Goal: Information Seeking & Learning: Learn about a topic

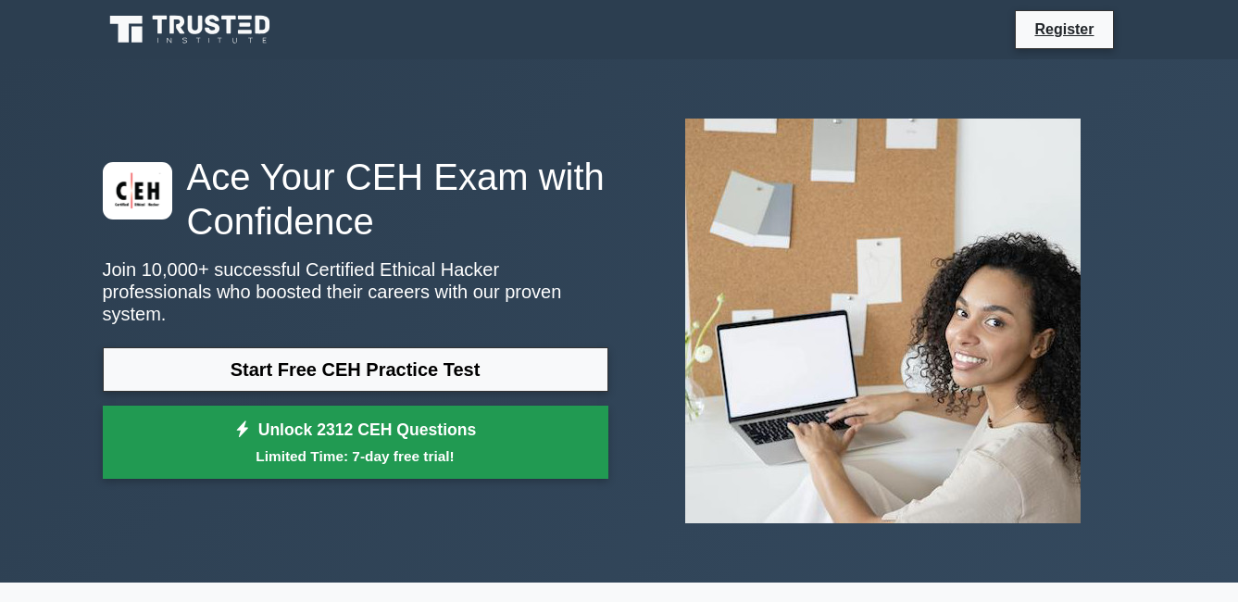
click at [427, 431] on link "Unlock 2312 CEH Questions Limited Time: 7-day free trial!" at bounding box center [356, 443] width 506 height 74
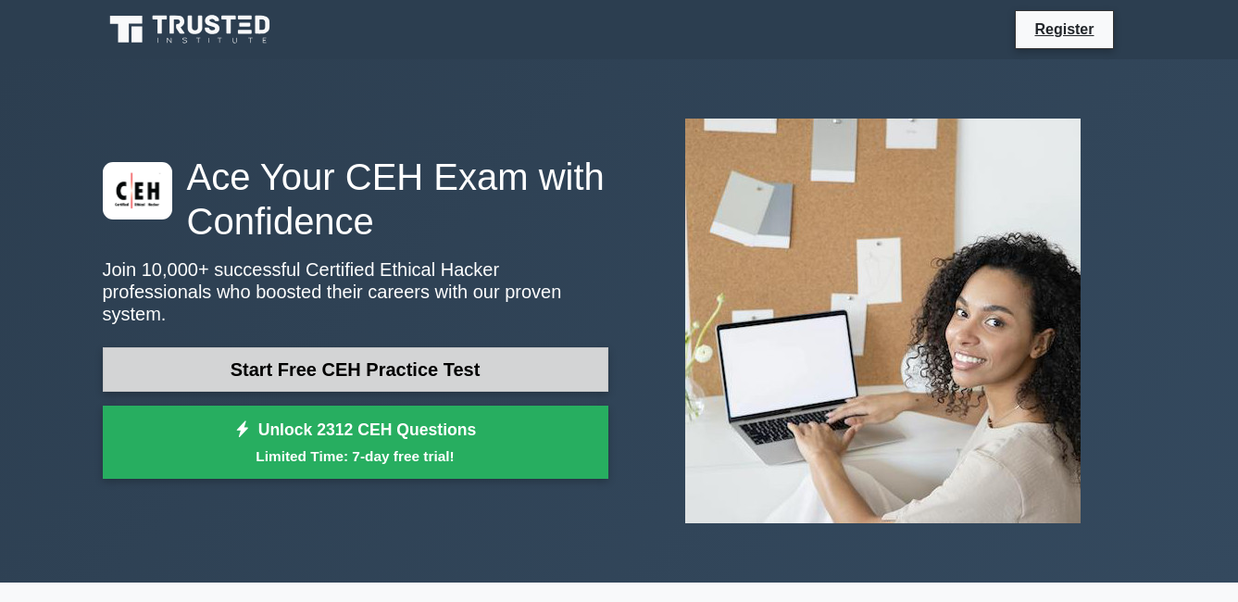
click at [305, 370] on link "Start Free CEH Practice Test" at bounding box center [356, 369] width 506 height 44
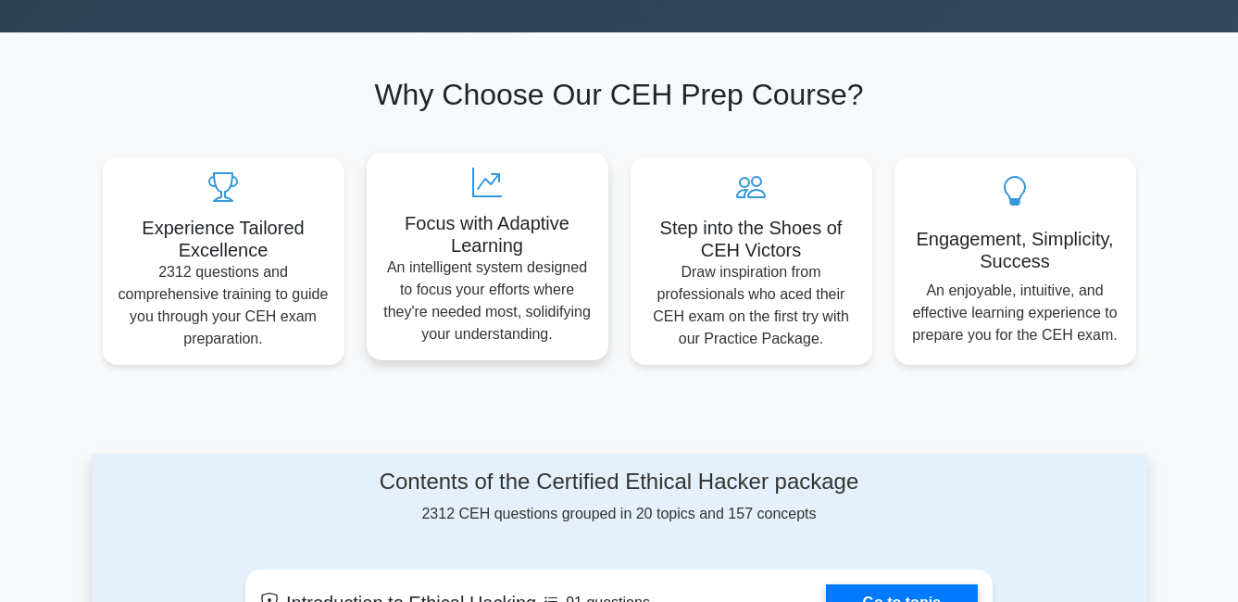
scroll to position [185, 0]
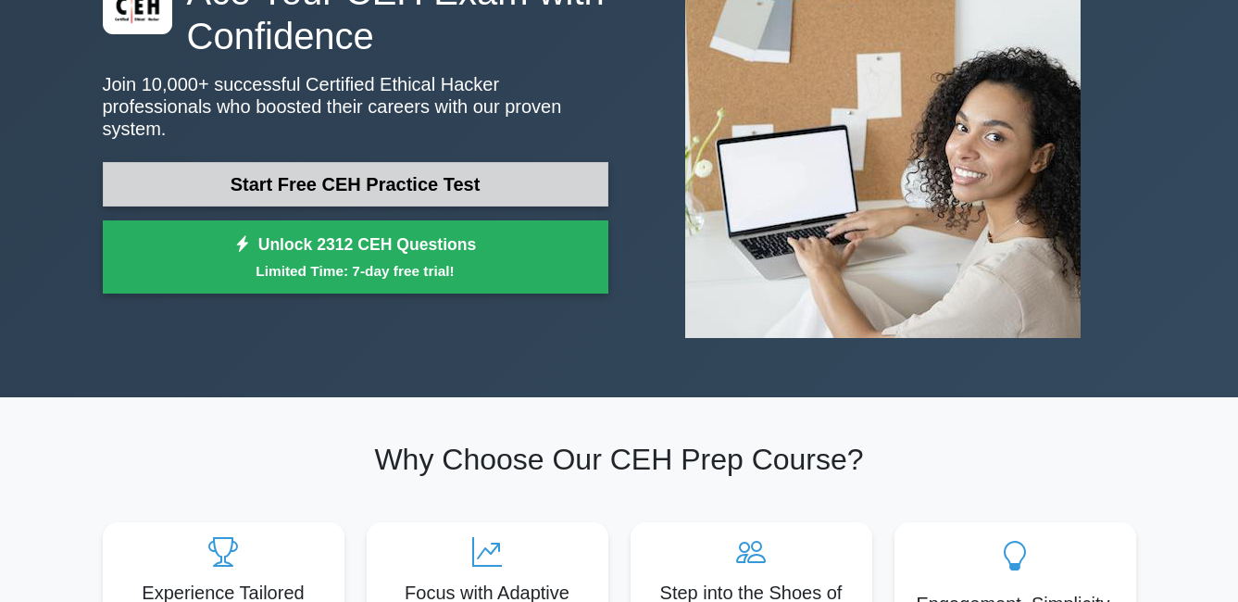
click at [404, 170] on link "Start Free CEH Practice Test" at bounding box center [356, 184] width 506 height 44
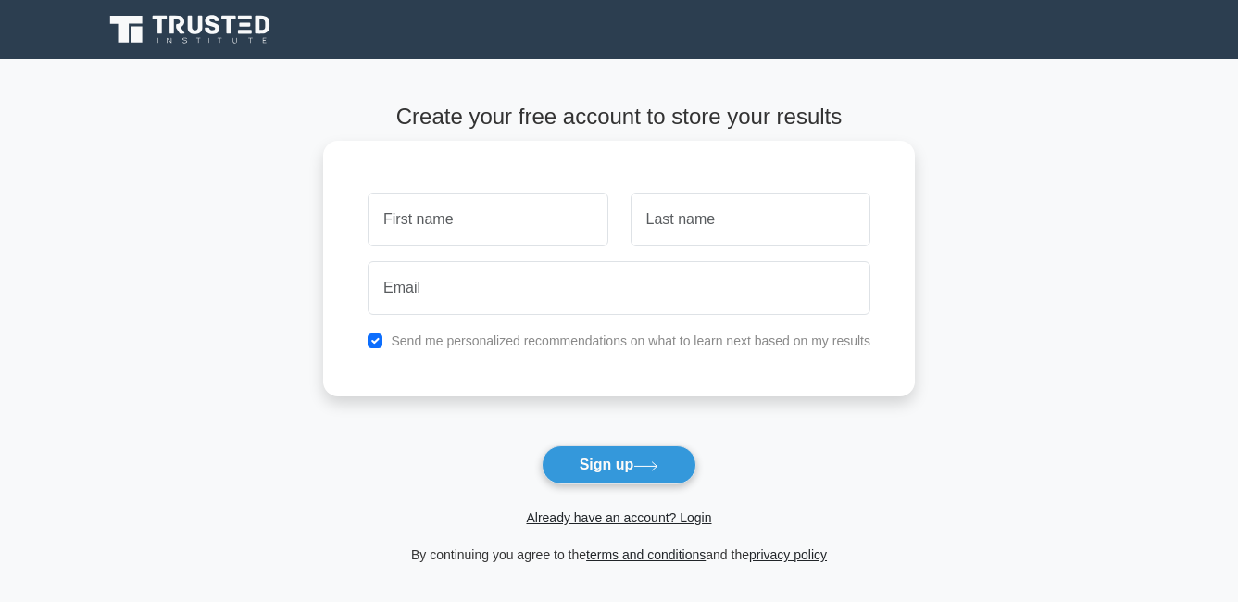
click at [439, 219] on input "text" at bounding box center [488, 220] width 240 height 54
type input "bryan"
type input "azuero"
type input "bryanazuero25@gmail.com"
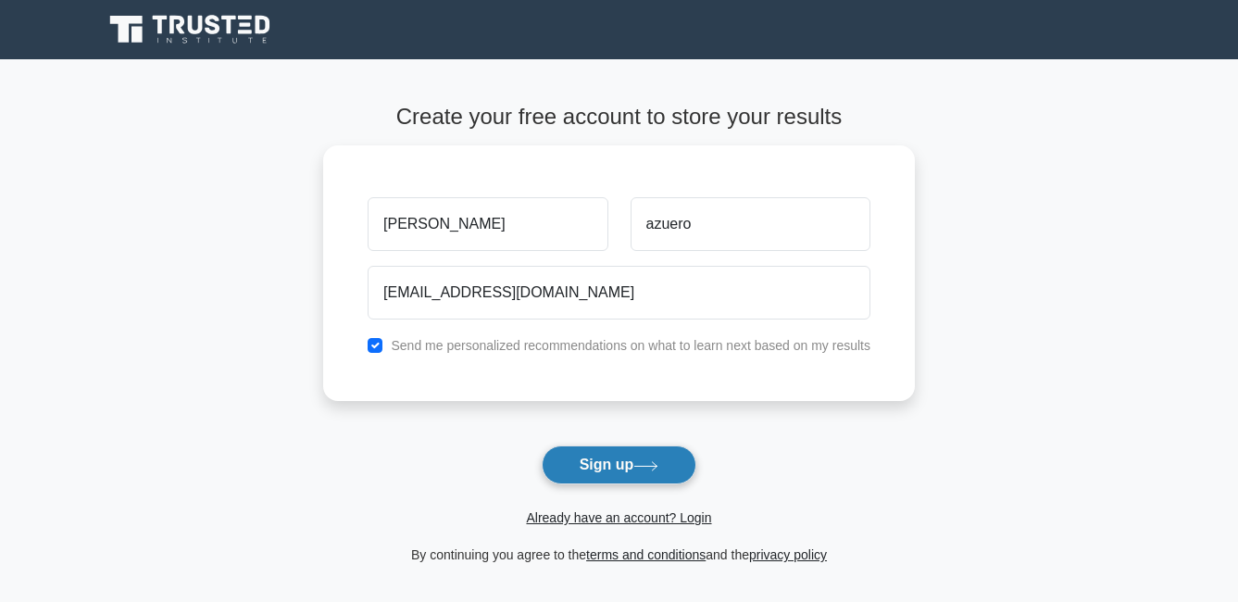
click at [612, 465] on button "Sign up" at bounding box center [620, 465] width 156 height 39
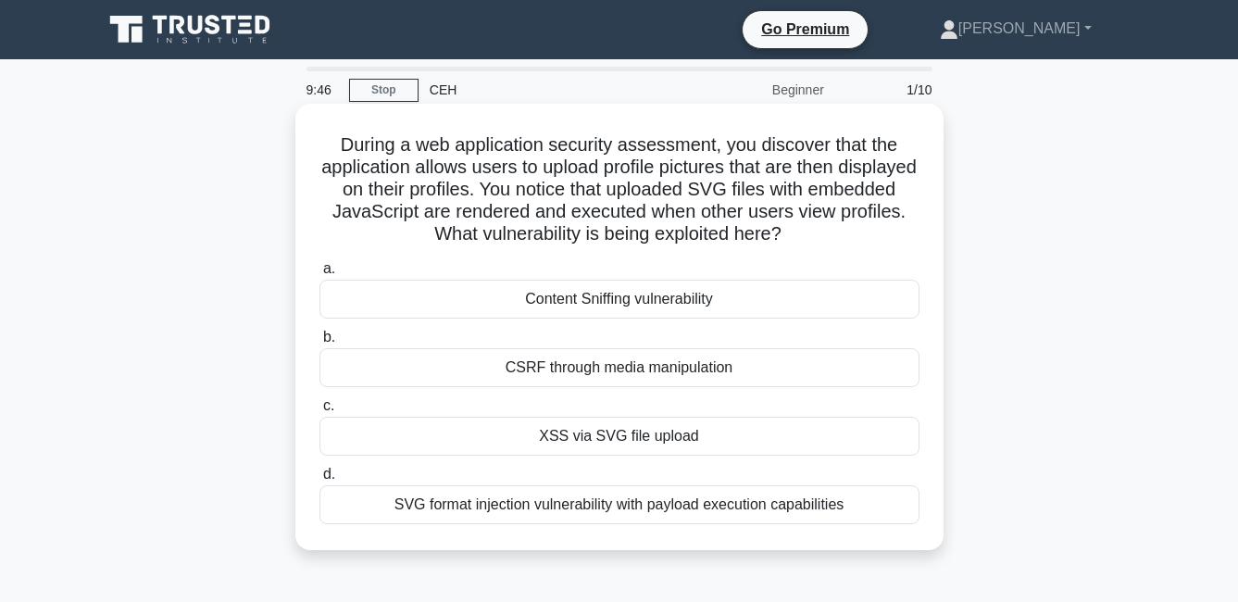
drag, startPoint x: 515, startPoint y: 226, endPoint x: 406, endPoint y: 209, distance: 110.6
click at [406, 209] on h5 "During a web application security assessment, you discover that the application…" at bounding box center [620, 189] width 604 height 113
click at [788, 451] on div "XSS via SVG file upload" at bounding box center [620, 436] width 600 height 39
click at [320, 412] on input "c. XSS via SVG file upload" at bounding box center [320, 406] width 0 height 12
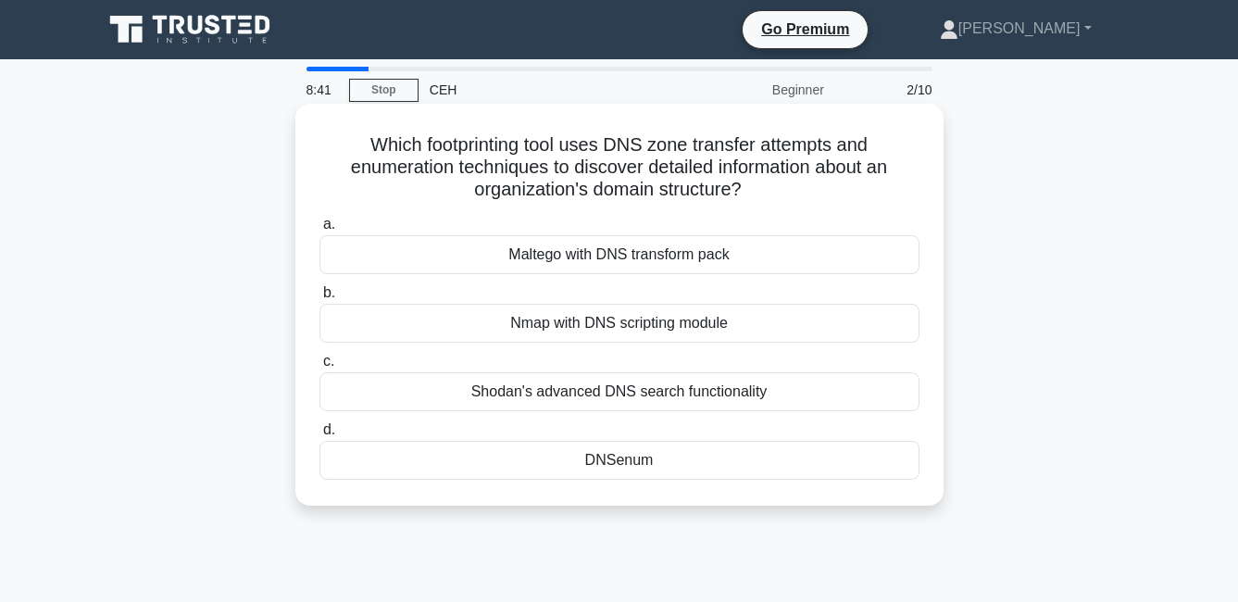
drag, startPoint x: 352, startPoint y: 140, endPoint x: 707, endPoint y: 462, distance: 479.3
click at [707, 462] on div "Which footprinting tool uses DNS zone transfer attempts and enumeration techniq…" at bounding box center [620, 304] width 634 height 387
copy div "Which footprinting tool uses DNS zone transfer attempts and enumeration techniq…"
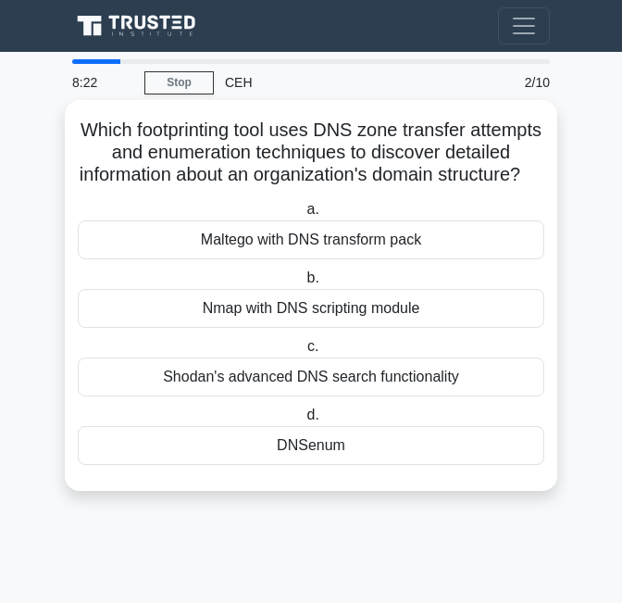
click at [234, 469] on div "a. Maltego with DNS transform pack b. Nmap with DNS scripting module c. d." at bounding box center [311, 332] width 489 height 274
click at [231, 465] on div "DNSenum" at bounding box center [311, 445] width 467 height 39
click at [303, 421] on input "d. DNSenum" at bounding box center [303, 415] width 0 height 12
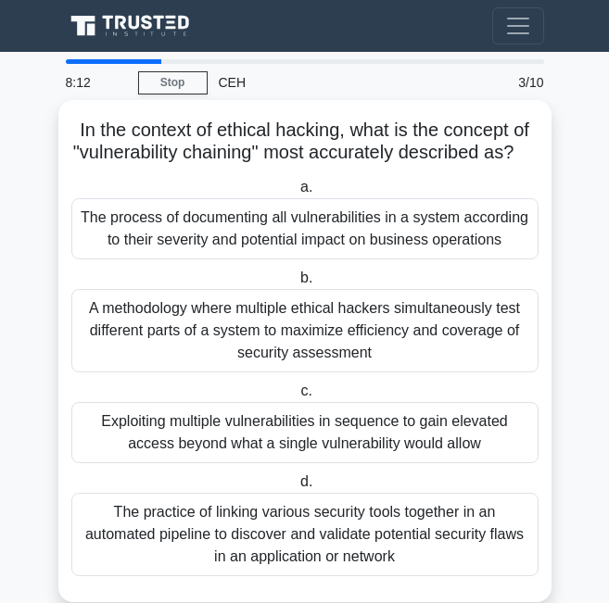
scroll to position [60, 0]
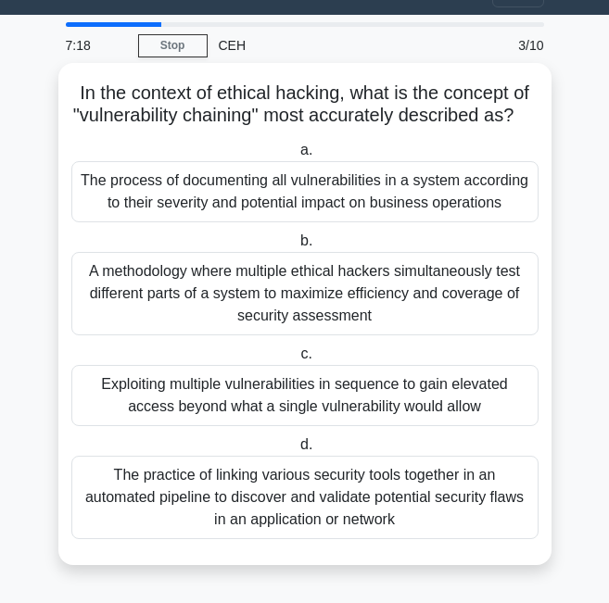
click at [274, 195] on div "The process of documenting all vulnerabilities in a system according to their s…" at bounding box center [304, 191] width 467 height 61
click at [296, 157] on input "a. The process of documenting all vulnerabilities in a system according to thei…" at bounding box center [296, 150] width 0 height 12
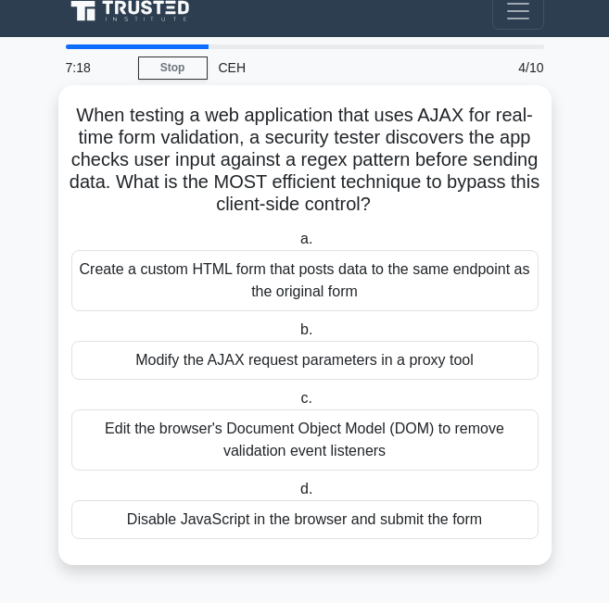
scroll to position [0, 0]
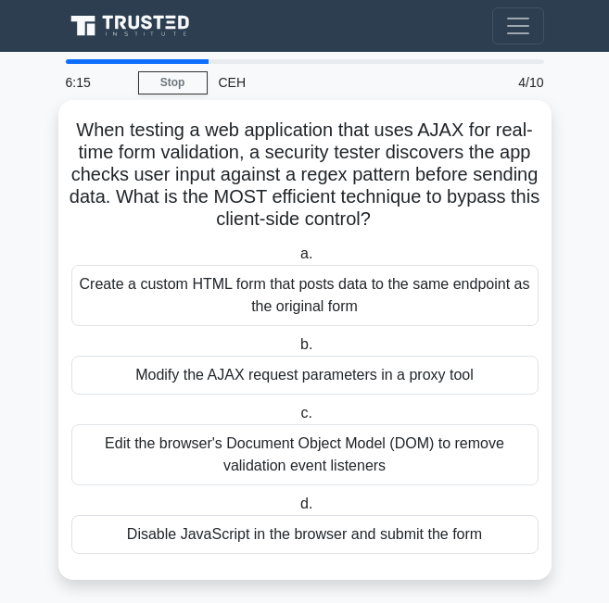
drag, startPoint x: 72, startPoint y: 126, endPoint x: 486, endPoint y: 520, distance: 571.3
click at [486, 520] on div "When testing a web application that uses AJAX for real-time form validation, a …" at bounding box center [305, 339] width 478 height 465
copy div "When testing a web application that uses AJAX for real-time form validation, a …"
click at [268, 363] on div "Modify the AJAX request parameters in a proxy tool" at bounding box center [304, 375] width 467 height 39
click at [296, 351] on input "b. Modify the AJAX request parameters in a proxy tool" at bounding box center [296, 345] width 0 height 12
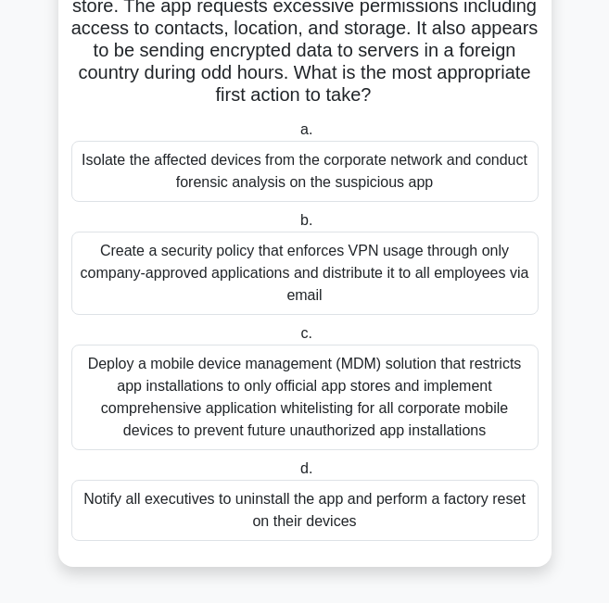
scroll to position [238, 0]
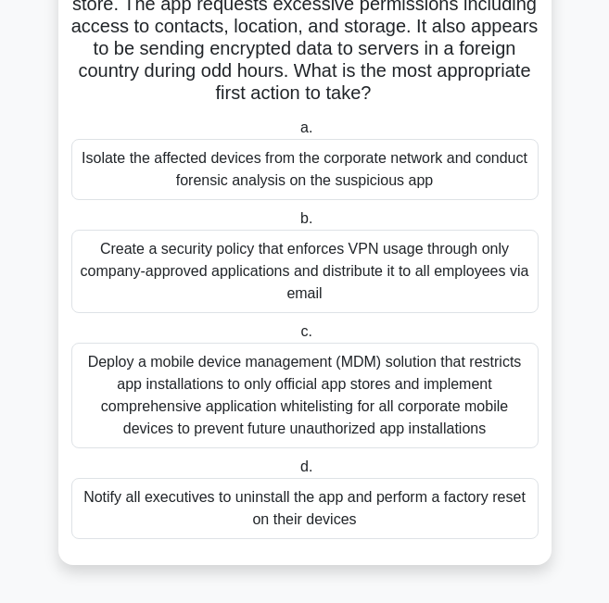
click at [338, 181] on div "Isolate the affected devices from the corporate network and conduct forensic an…" at bounding box center [304, 169] width 467 height 61
click at [296, 134] on input "a. Isolate the affected devices from the corporate network and conduct forensic…" at bounding box center [296, 128] width 0 height 12
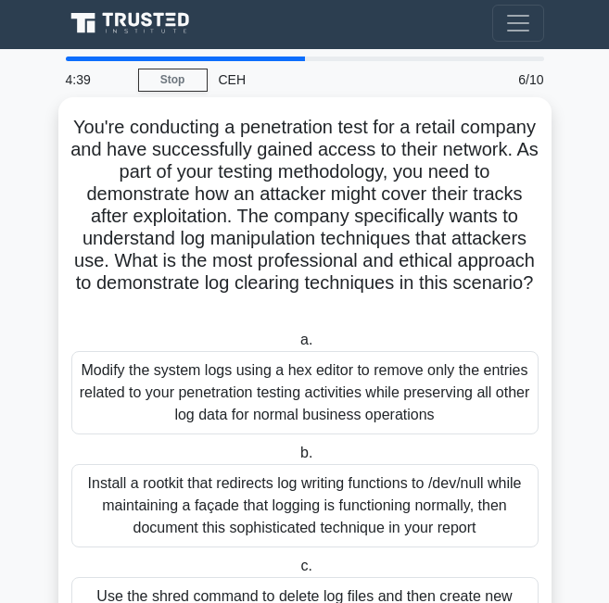
scroll to position [0, 0]
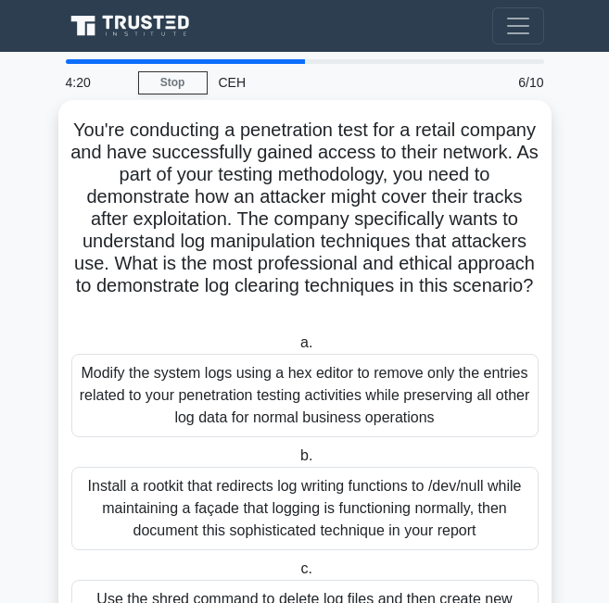
click at [391, 194] on h5 "You're conducting a penetration test for a retail company and have successfully…" at bounding box center [304, 220] width 471 height 202
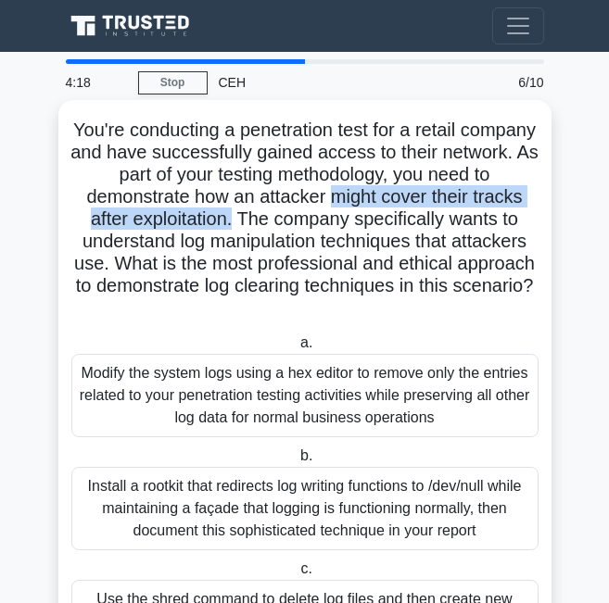
drag, startPoint x: 392, startPoint y: 196, endPoint x: 302, endPoint y: 227, distance: 94.9
click at [302, 227] on h5 "You're conducting a penetration test for a retail company and have successfully…" at bounding box center [304, 220] width 471 height 202
copy h5 "might cover their tracks after exploitation."
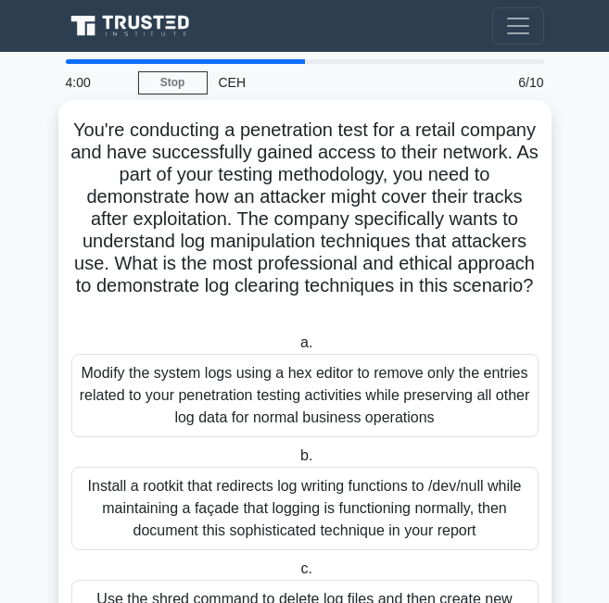
click at [190, 310] on h5 "You're conducting a penetration test for a retail company and have successfully…" at bounding box center [304, 220] width 471 height 202
drag, startPoint x: 195, startPoint y: 265, endPoint x: 341, endPoint y: 311, distance: 153.5
click at [341, 311] on h5 "You're conducting a penetration test for a retail company and have successfully…" at bounding box center [304, 220] width 471 height 202
copy h5 "What is the most professional and ethical approach to demonstrate log clearing …"
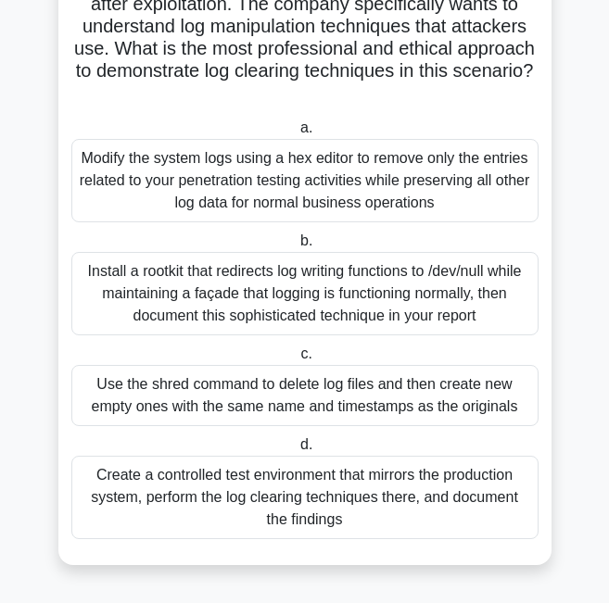
scroll to position [216, 0]
drag, startPoint x: 100, startPoint y: 119, endPoint x: 351, endPoint y: 513, distance: 466.9
click at [351, 513] on div "You're conducting a penetration test for a retail company and have successfully…" at bounding box center [305, 225] width 478 height 665
copy div "You're conducting a penetration test for a retail company and have successfully…"
click at [343, 496] on div "Create a controlled test environment that mirrors the production system, perfor…" at bounding box center [304, 497] width 467 height 83
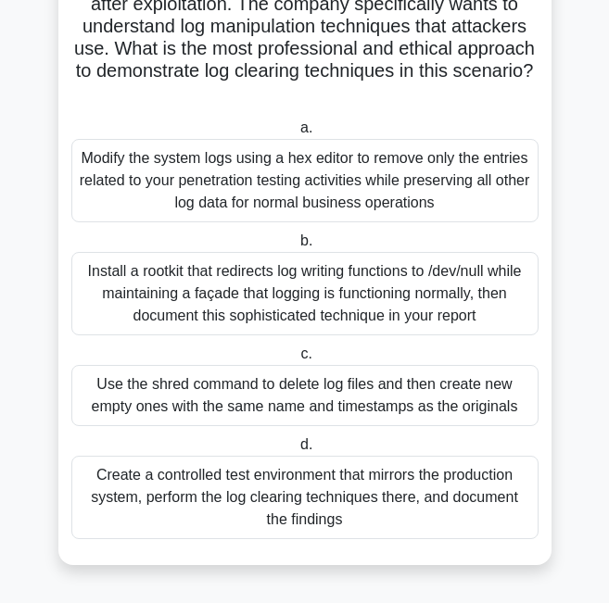
click at [296, 451] on input "d. Create a controlled test environment that mirrors the production system, per…" at bounding box center [296, 445] width 0 height 12
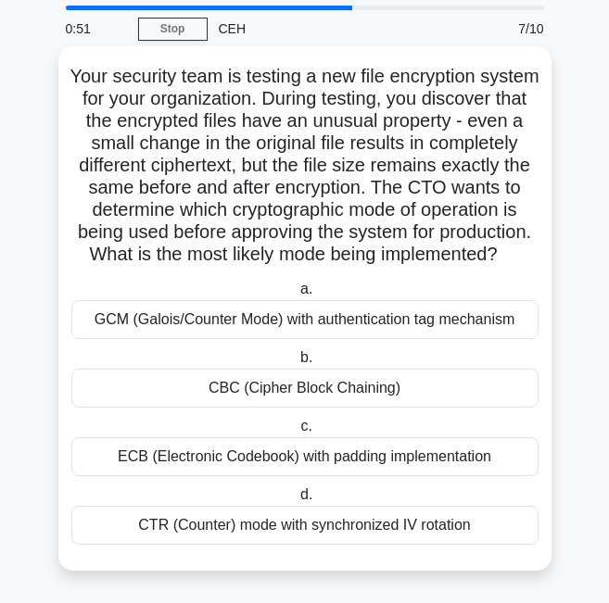
scroll to position [82, 0]
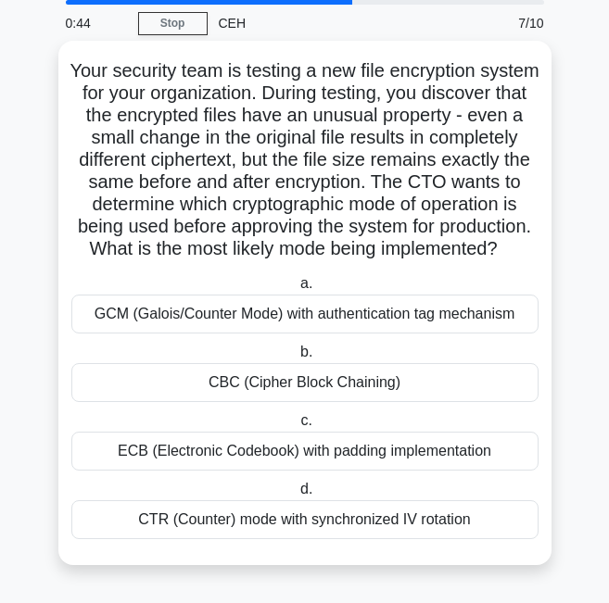
click at [296, 386] on div "CBC (Cipher Block Chaining)" at bounding box center [304, 382] width 467 height 39
click at [296, 358] on input "b. CBC (Cipher Block Chaining)" at bounding box center [296, 352] width 0 height 12
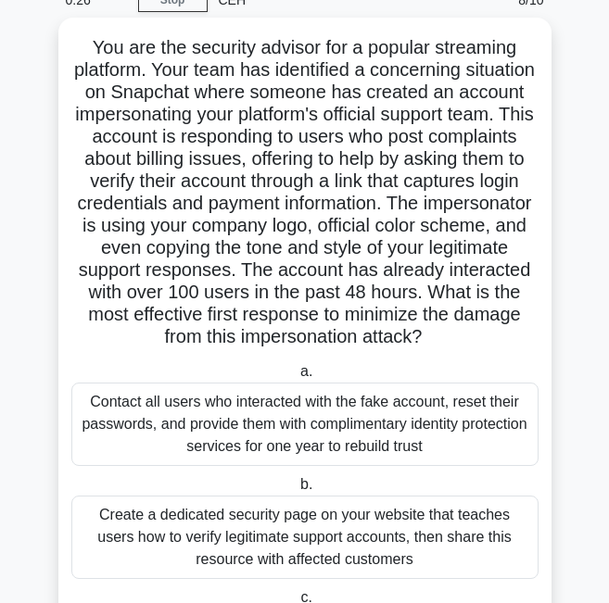
scroll to position [0, 0]
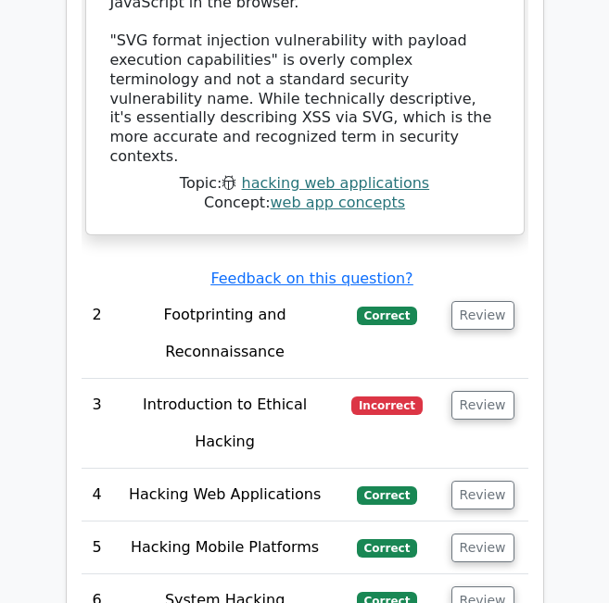
scroll to position [3427, 0]
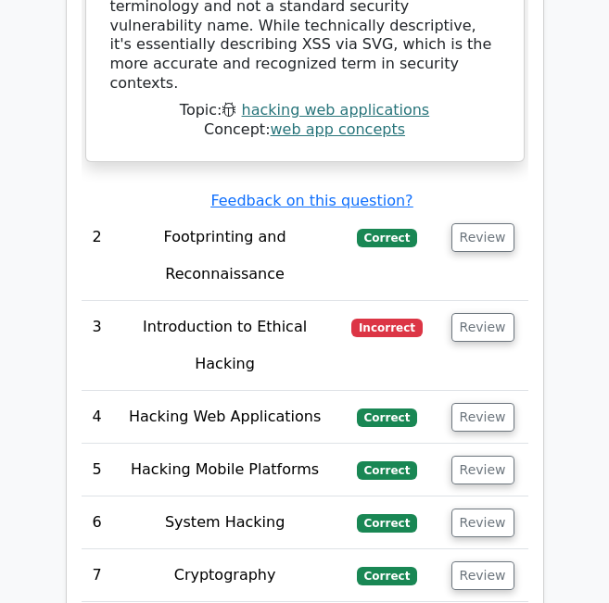
click at [271, 301] on td "Introduction to Ethical Hacking" at bounding box center [225, 346] width 224 height 90
click at [266, 301] on td "Introduction to Ethical Hacking" at bounding box center [225, 346] width 224 height 90
click at [492, 313] on button "Review" at bounding box center [482, 327] width 63 height 29
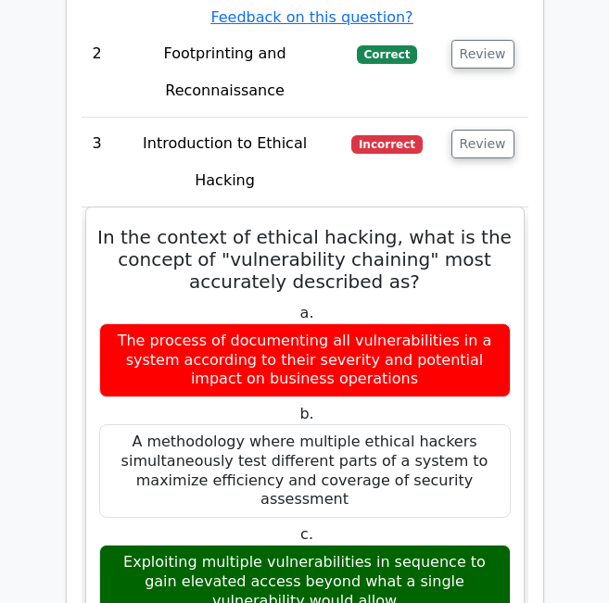
scroll to position [3612, 0]
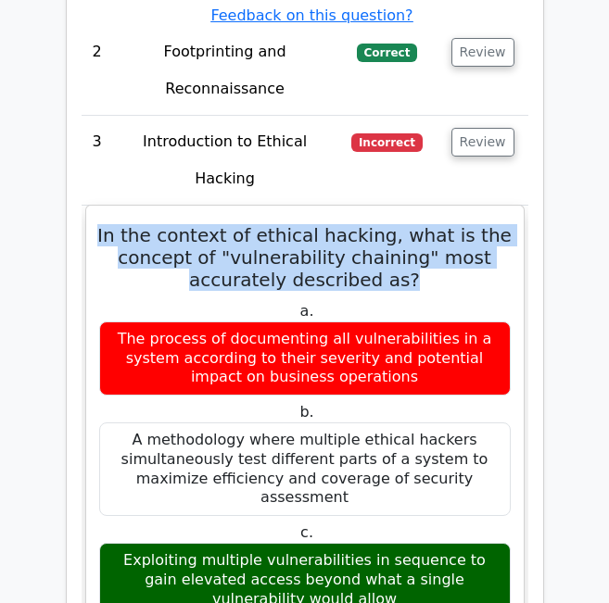
drag, startPoint x: 411, startPoint y: 112, endPoint x: 108, endPoint y: 56, distance: 308.1
click at [108, 224] on h5 "In the context of ethical hacking, what is the concept of "vulnerability chaini…" at bounding box center [304, 257] width 415 height 67
copy h5 "In the context of ethical hacking, what is the concept of "vulnerability chaini…"
drag, startPoint x: 109, startPoint y: 364, endPoint x: 346, endPoint y: 419, distance: 243.3
click at [346, 543] on div "Exploiting multiple vulnerabilities in sequence to gain elevated access beyond …" at bounding box center [304, 580] width 411 height 74
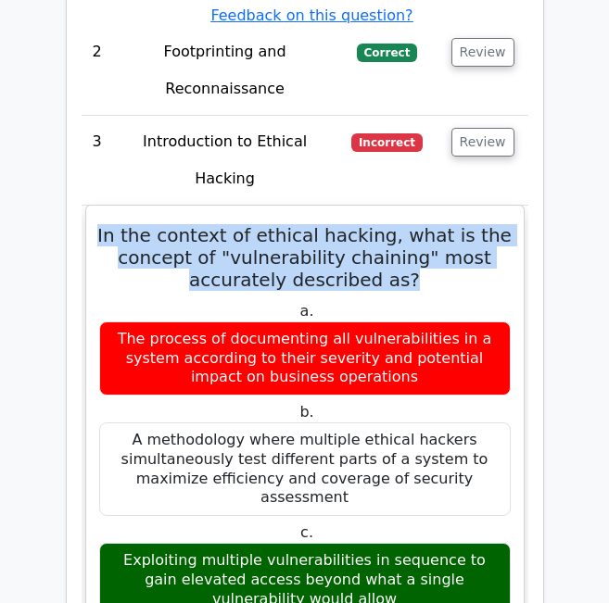
copy div "Exploiting multiple vulnerabilities in sequence to gain elevated access beyond …"
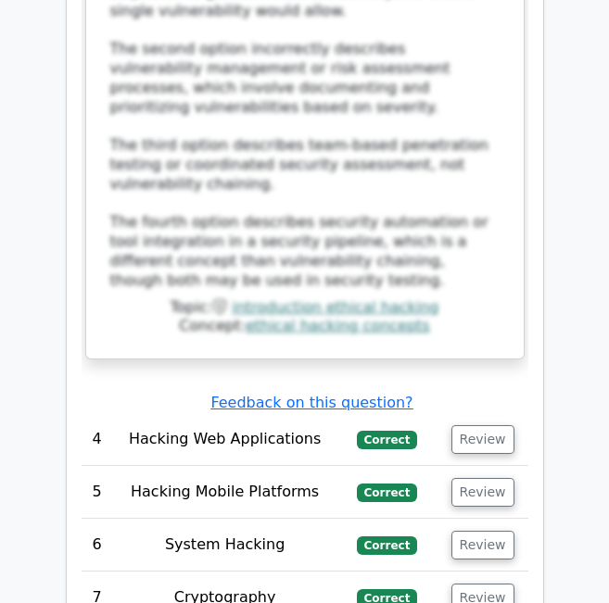
scroll to position [4631, 0]
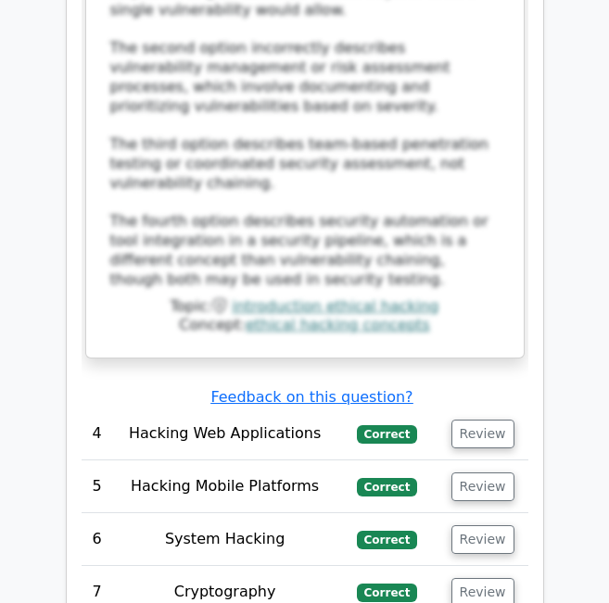
click at [310, 408] on td "Hacking Web Applications" at bounding box center [225, 434] width 224 height 53
drag, startPoint x: 396, startPoint y: 221, endPoint x: 477, endPoint y: 216, distance: 80.8
click at [401, 408] on td "Correct" at bounding box center [386, 434] width 100 height 53
click at [479, 420] on button "Review" at bounding box center [482, 434] width 63 height 29
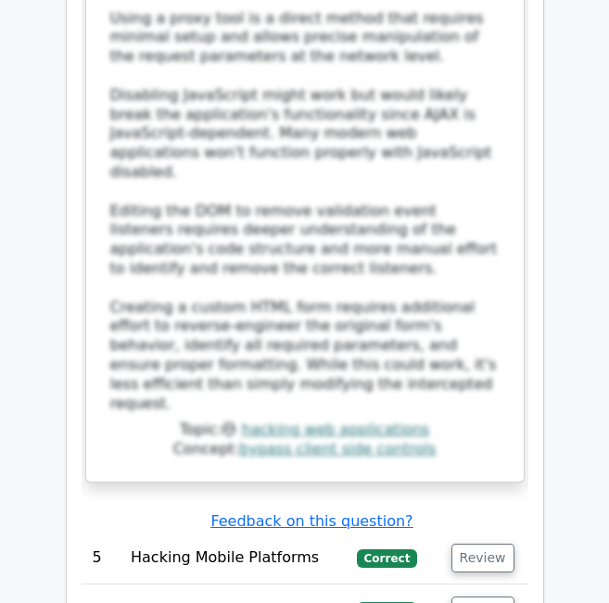
scroll to position [6021, 0]
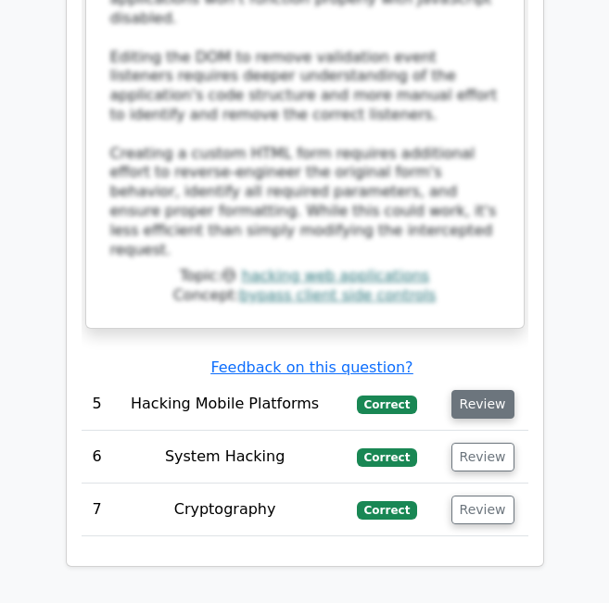
click at [488, 390] on button "Review" at bounding box center [482, 404] width 63 height 29
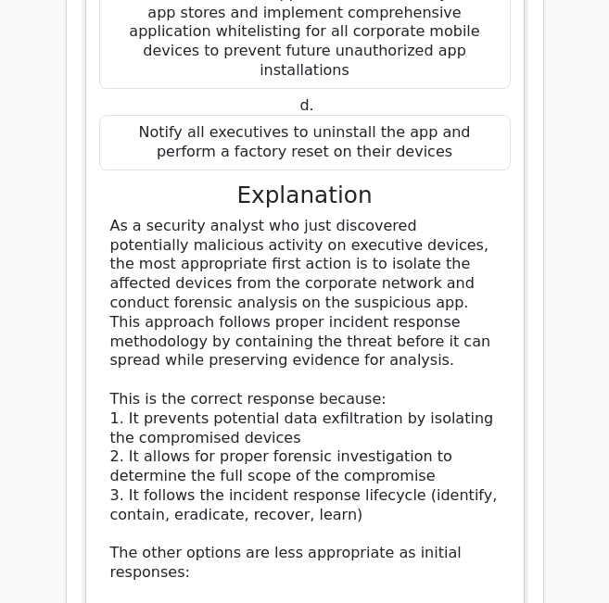
scroll to position [7410, 0]
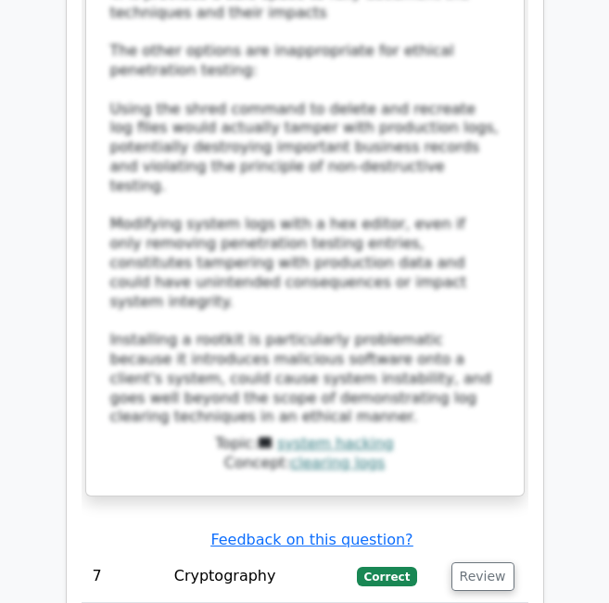
scroll to position [8985, 0]
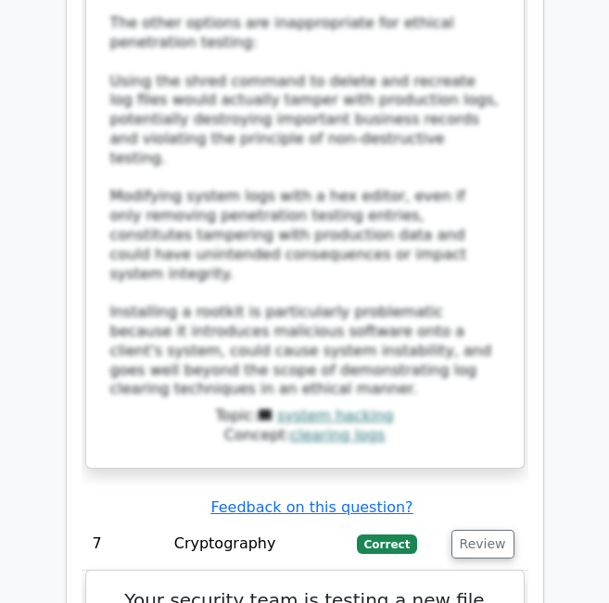
scroll to position [9170, 0]
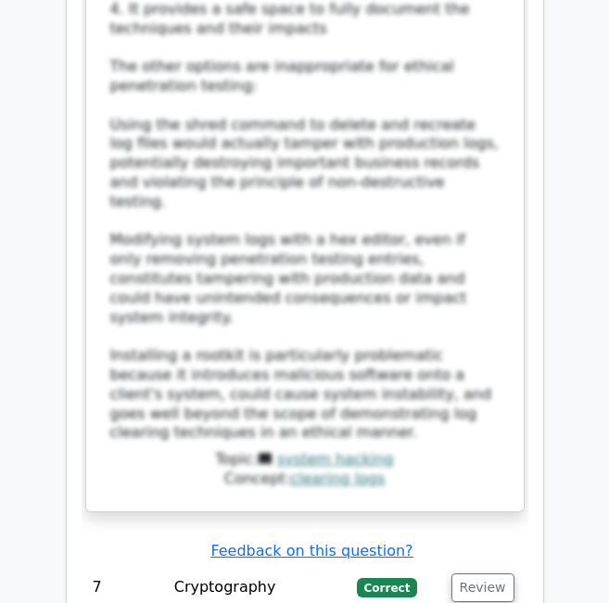
drag, startPoint x: 179, startPoint y: 113, endPoint x: 424, endPoint y: 328, distance: 326.2
copy h5 "Your security team is testing a new file encryption system for your organizatio…"
drag, startPoint x: 411, startPoint y: 463, endPoint x: 168, endPoint y: 454, distance: 243.8
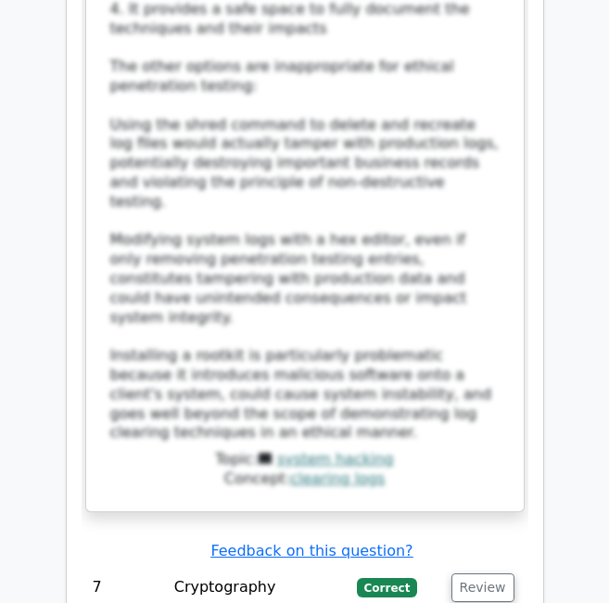
copy div "CBC (Cipher Block Chaining)"
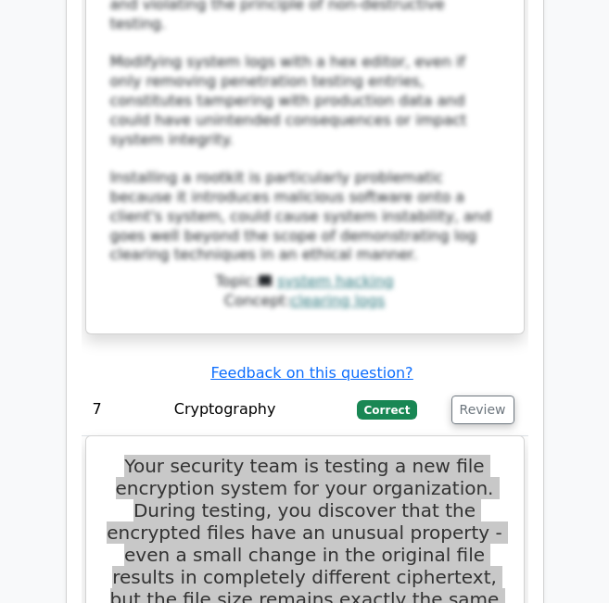
scroll to position [9355, 0]
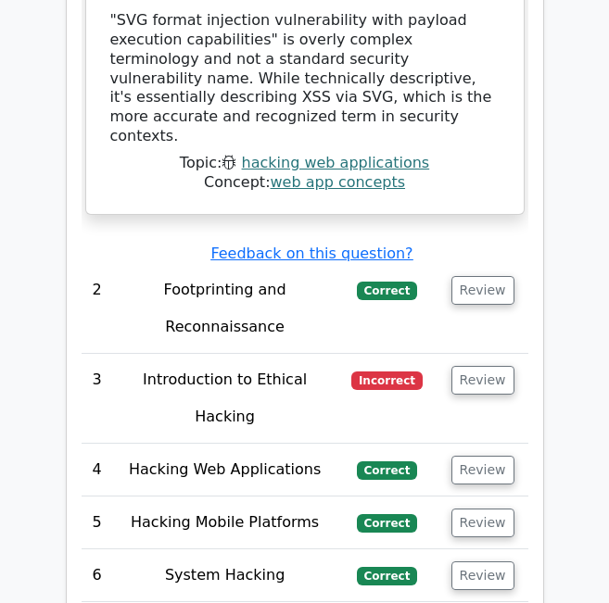
scroll to position [4369, 0]
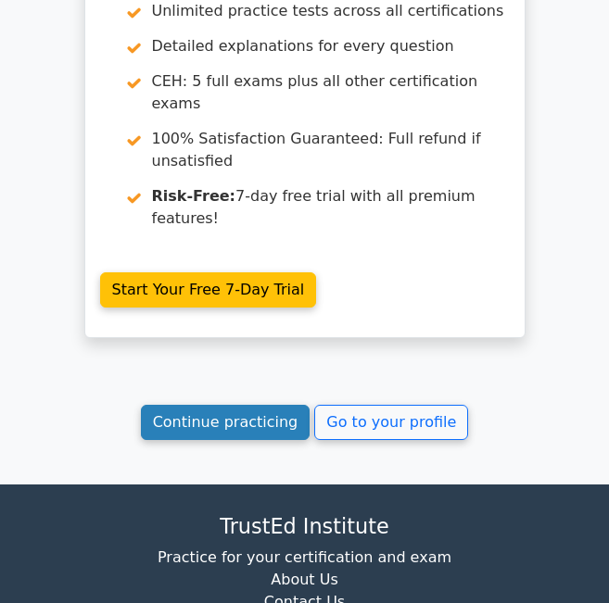
click at [287, 405] on link "Continue practicing" at bounding box center [226, 422] width 170 height 35
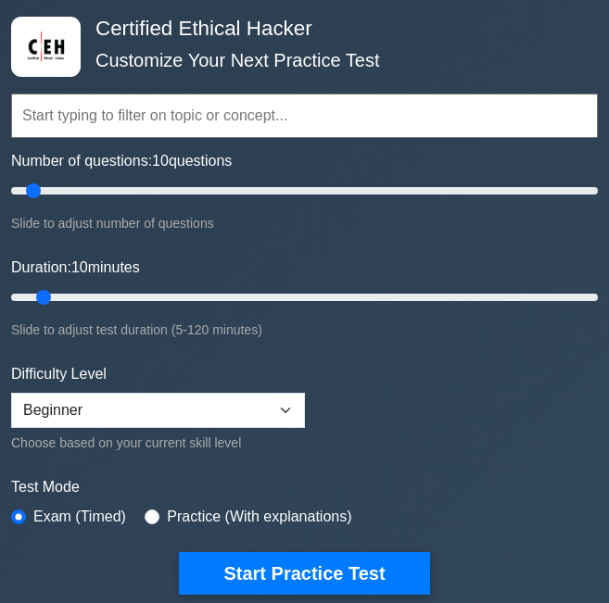
scroll to position [93, 0]
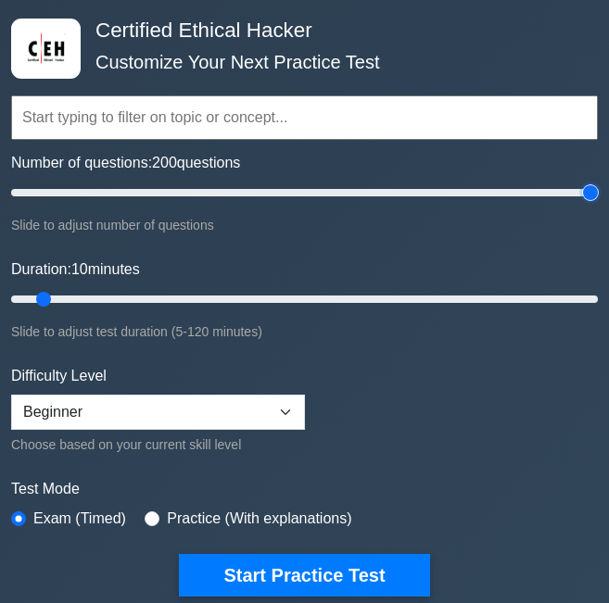
drag, startPoint x: 34, startPoint y: 187, endPoint x: 602, endPoint y: 195, distance: 567.8
type input "200"
click at [597, 195] on input "Number of questions: 200 questions" at bounding box center [304, 193] width 586 height 22
drag, startPoint x: 52, startPoint y: 295, endPoint x: 562, endPoint y: 300, distance: 510.4
type input "115"
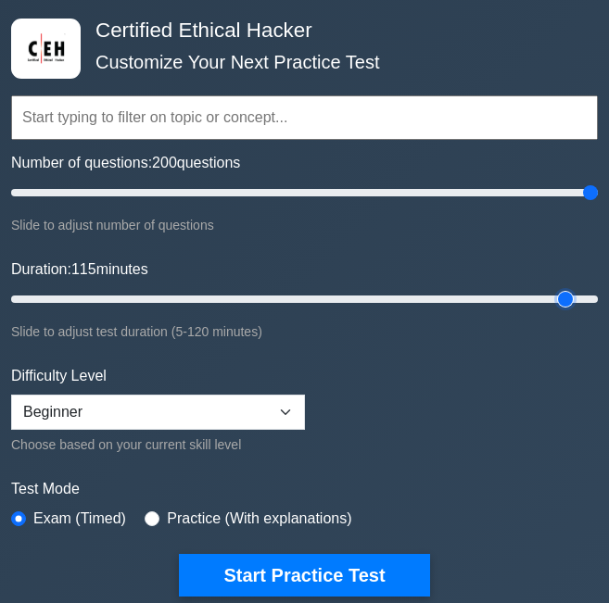
click at [562, 300] on input "Duration: 115 minutes" at bounding box center [304, 299] width 586 height 22
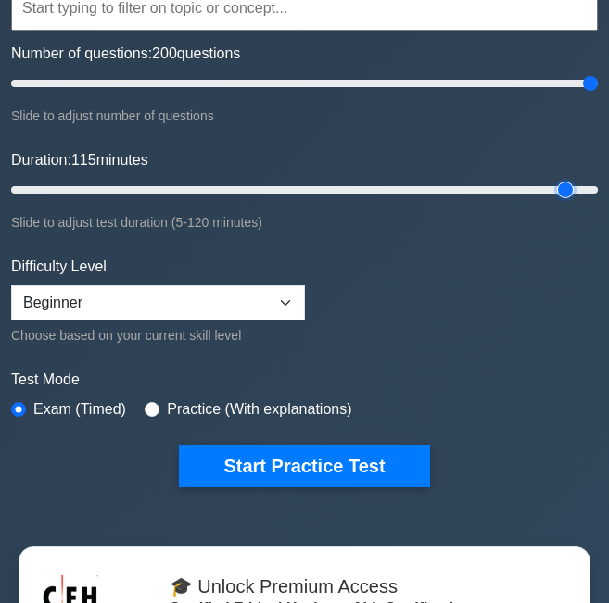
scroll to position [370, 0]
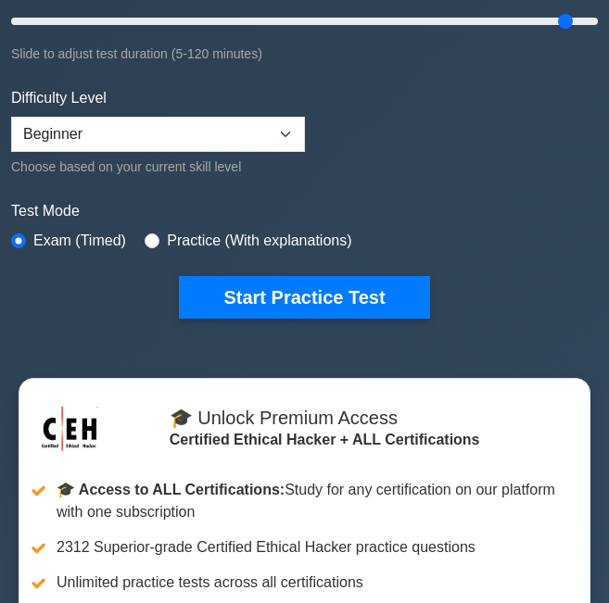
click at [249, 151] on div "Difficulty Level Beginner Intermediate Expert Choose based on your current skil…" at bounding box center [158, 132] width 294 height 91
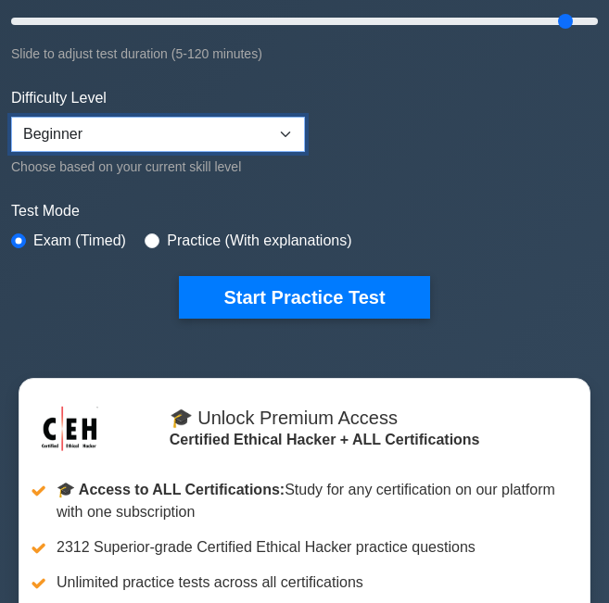
click at [234, 132] on select "Beginner Intermediate Expert" at bounding box center [158, 134] width 294 height 35
select select "expert"
click at [11, 117] on select "Beginner Intermediate Expert" at bounding box center [158, 134] width 294 height 35
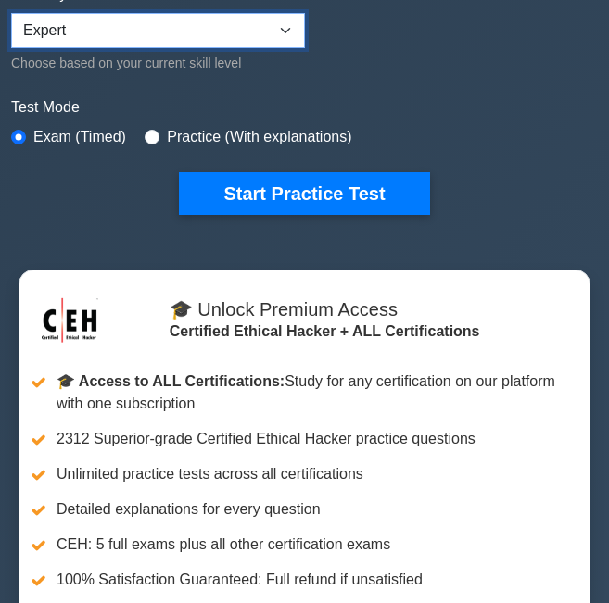
scroll to position [463, 0]
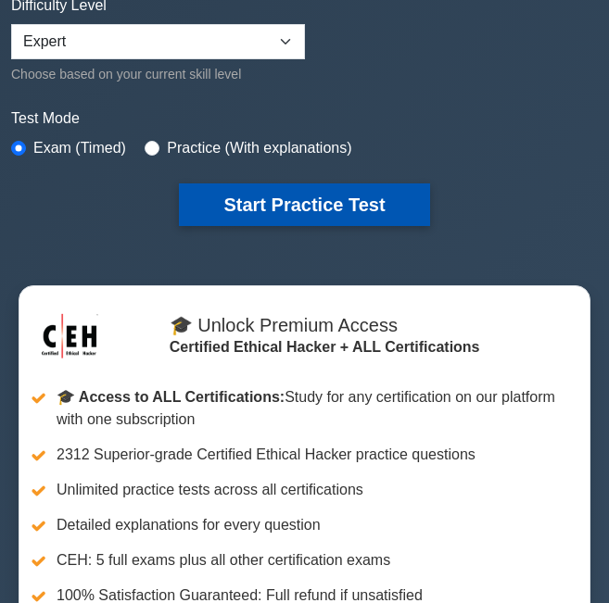
click at [286, 212] on button "Start Practice Test" at bounding box center [304, 204] width 250 height 43
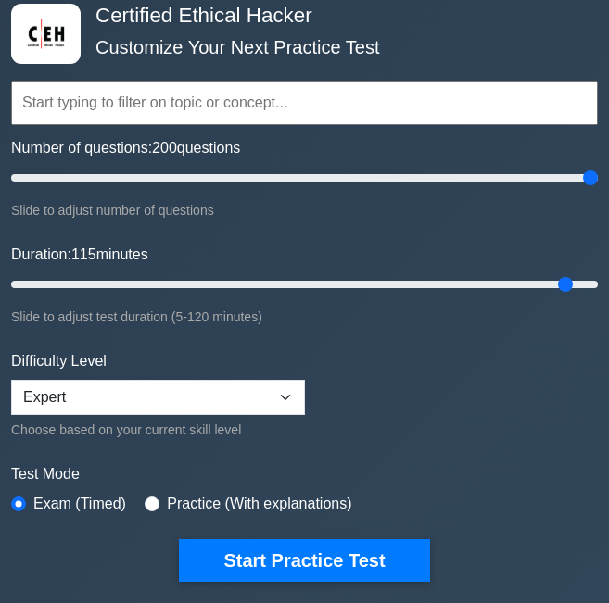
scroll to position [93, 0]
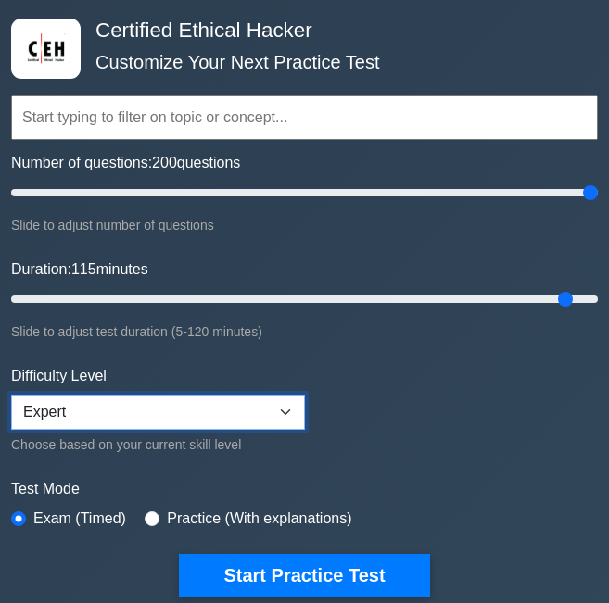
click at [178, 397] on select "Beginner Intermediate Expert" at bounding box center [158, 412] width 294 height 35
click at [11, 395] on select "Beginner Intermediate Expert" at bounding box center [158, 412] width 294 height 35
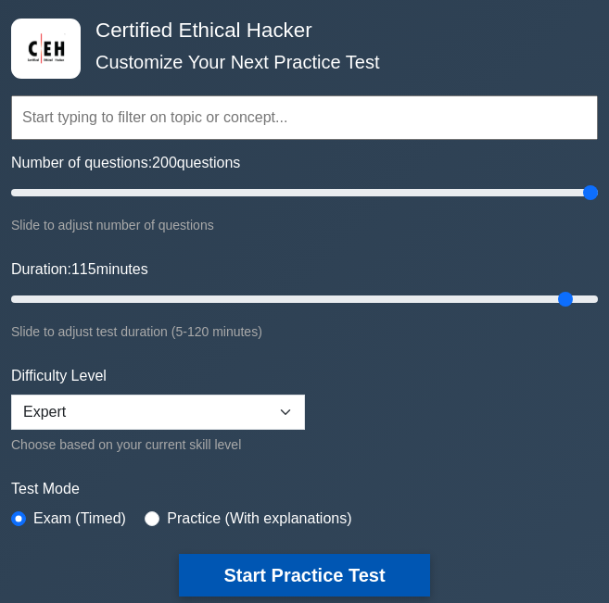
click at [283, 563] on button "Start Practice Test" at bounding box center [304, 575] width 250 height 43
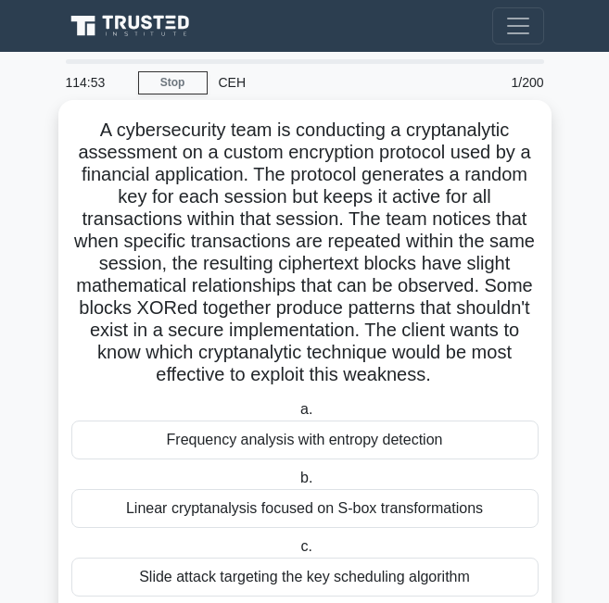
drag, startPoint x: 95, startPoint y: 137, endPoint x: 437, endPoint y: 381, distance: 419.7
click at [437, 381] on h5 "A cybersecurity team is conducting a cryptanalytic assessment on a custom encry…" at bounding box center [304, 253] width 471 height 269
copy h5 "A cybersecurity team is conducting a cryptanalytic assessment on a custom encry…"
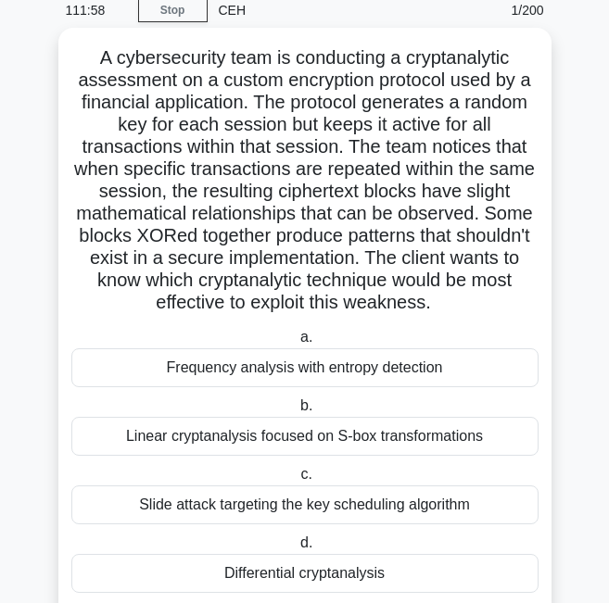
scroll to position [127, 0]
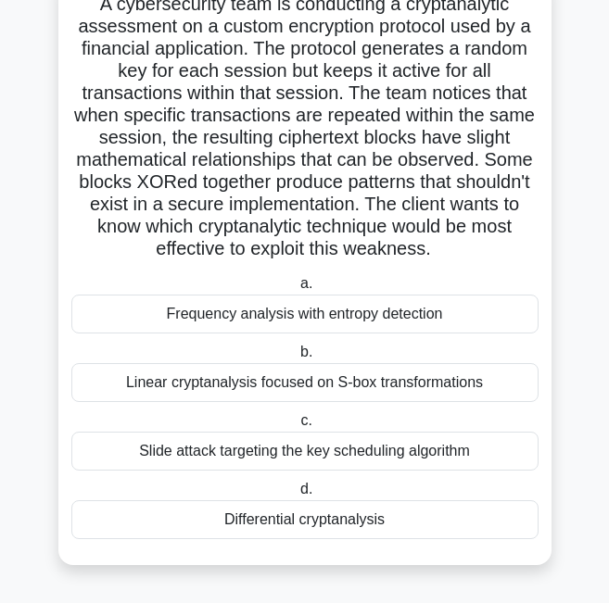
drag, startPoint x: 168, startPoint y: 308, endPoint x: 393, endPoint y: 529, distance: 315.0
click at [393, 529] on div "a. Frequency analysis with entropy detection b. Linear cryptanalysis focused on…" at bounding box center [304, 406] width 489 height 274
drag, startPoint x: 393, startPoint y: 529, endPoint x: 403, endPoint y: 514, distance: 18.0
click at [403, 514] on div "a. Frequency analysis with entropy detection b. Linear cryptanalysis focused on…" at bounding box center [304, 406] width 489 height 274
copy div "a. Frequency analysis with entropy detection b. Linear cryptanalysis focused on…"
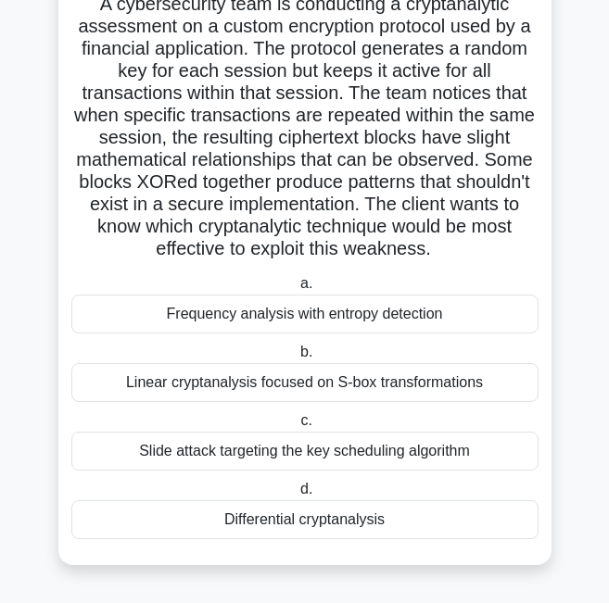
click at [330, 518] on div "Differential cryptanalysis" at bounding box center [304, 519] width 467 height 39
click at [296, 496] on input "d. Differential cryptanalysis" at bounding box center [296, 489] width 0 height 12
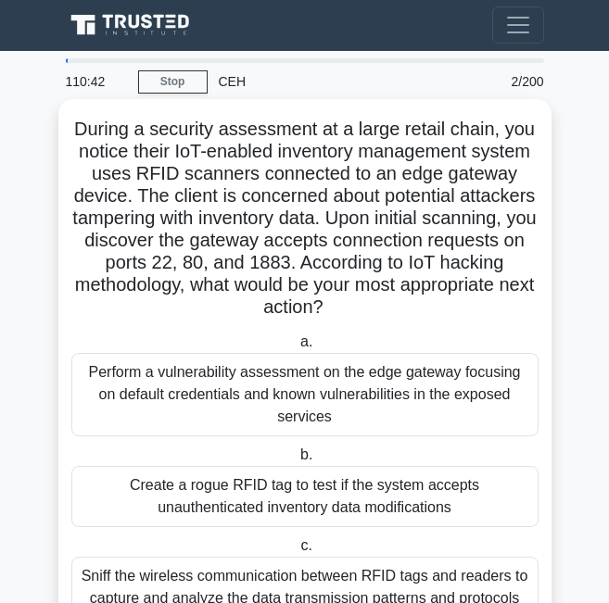
scroll to position [0, 0]
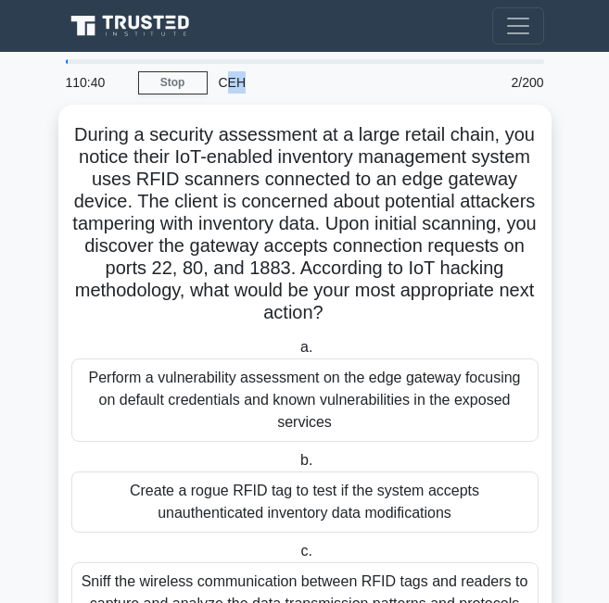
drag, startPoint x: 222, startPoint y: 82, endPoint x: 257, endPoint y: 93, distance: 36.6
click at [257, 93] on div "CEH" at bounding box center [339, 82] width 264 height 37
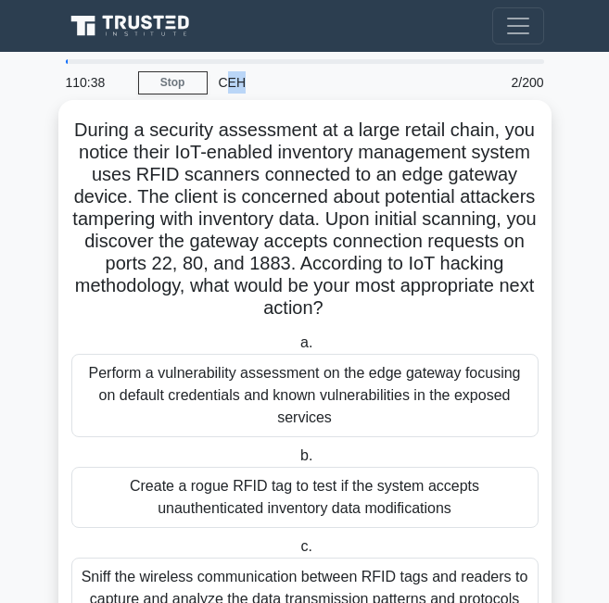
drag, startPoint x: 69, startPoint y: 126, endPoint x: 411, endPoint y: 318, distance: 392.7
click at [411, 318] on h5 "During a security assessment at a large retail chain, you notice their IoT-enab…" at bounding box center [304, 220] width 471 height 202
copy h5 "During a security assessment at a large retail chain, you notice their IoT-enab…"
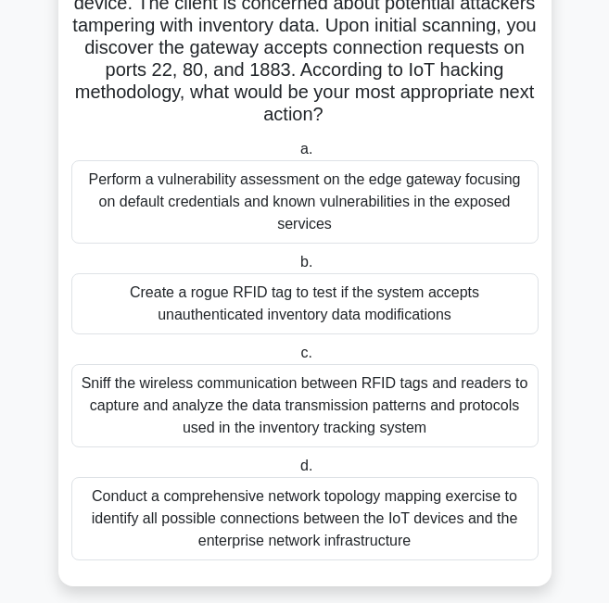
drag, startPoint x: 78, startPoint y: 174, endPoint x: 427, endPoint y: 534, distance: 501.8
click at [427, 534] on div "a. Perform a vulnerability assessment on the edge gateway focusing on default c…" at bounding box center [304, 349] width 489 height 430
copy div "Perform a vulnerability assessment on the edge gateway focusing on default cred…"
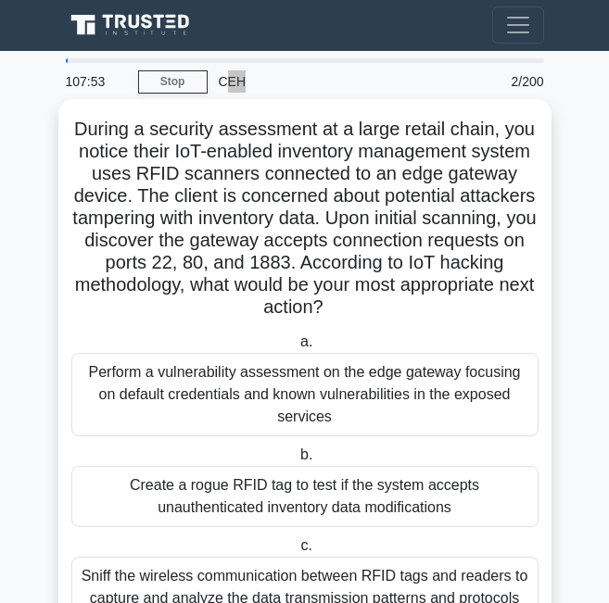
scroll to position [0, 0]
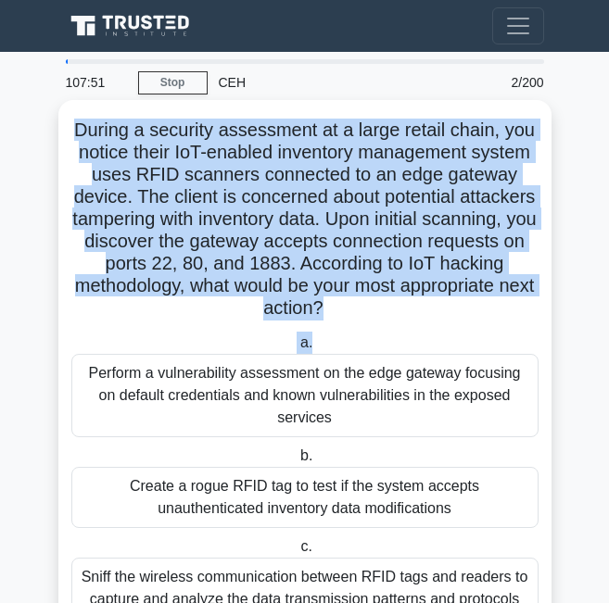
drag, startPoint x: 73, startPoint y: 134, endPoint x: 377, endPoint y: 330, distance: 361.2
click at [377, 330] on div "During a security assessment at a large retail chain, you notice their IoT-enab…" at bounding box center [305, 439] width 478 height 665
click at [104, 147] on h5 "During a security assessment at a large retail chain, you notice their IoT-enab…" at bounding box center [304, 220] width 471 height 202
click at [76, 126] on h5 "During a security assessment at a large retail chain, you notice their IoT-enab…" at bounding box center [304, 220] width 471 height 202
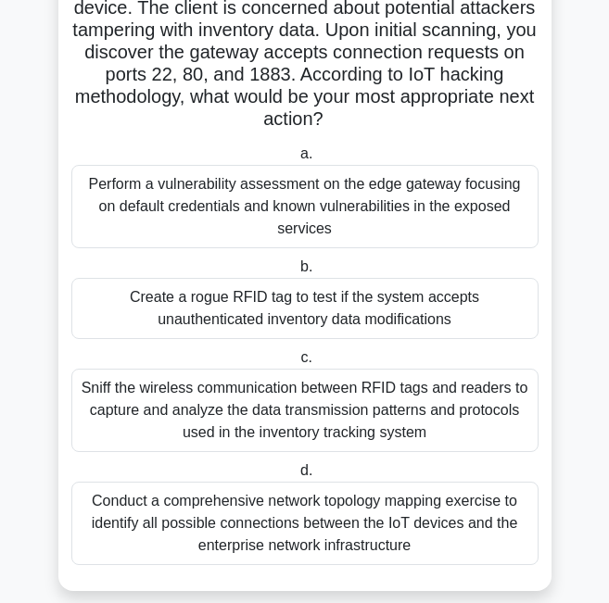
scroll to position [194, 0]
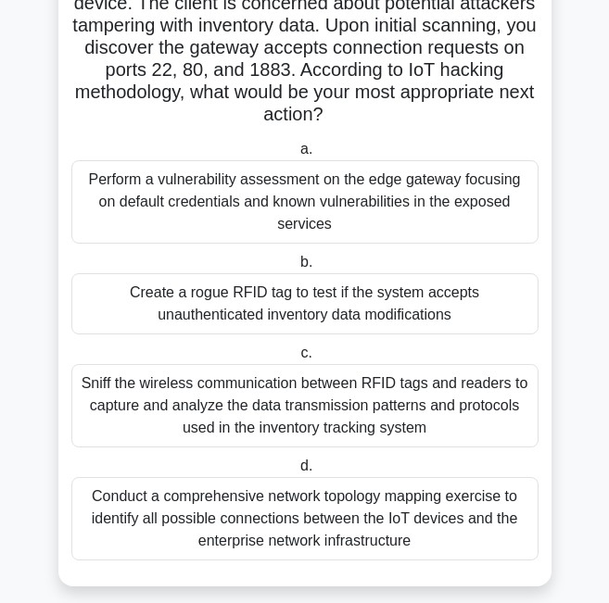
drag, startPoint x: 73, startPoint y: 129, endPoint x: 417, endPoint y: 525, distance: 524.6
click at [417, 525] on div "During a security assessment at a large retail chain, you notice their IoT-enab…" at bounding box center [305, 246] width 478 height 665
copy div "During a security assessment at a large retail chain, you notice their IoT-enab…"
click at [253, 202] on div "Perform a vulnerability assessment on the edge gateway focusing on default cred…" at bounding box center [304, 201] width 467 height 83
click at [296, 156] on input "a. Perform a vulnerability assessment on the edge gateway focusing on default c…" at bounding box center [296, 150] width 0 height 12
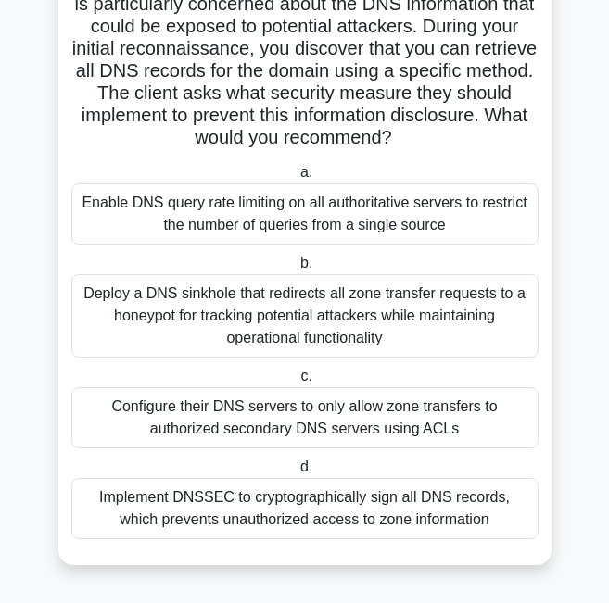
scroll to position [0, 0]
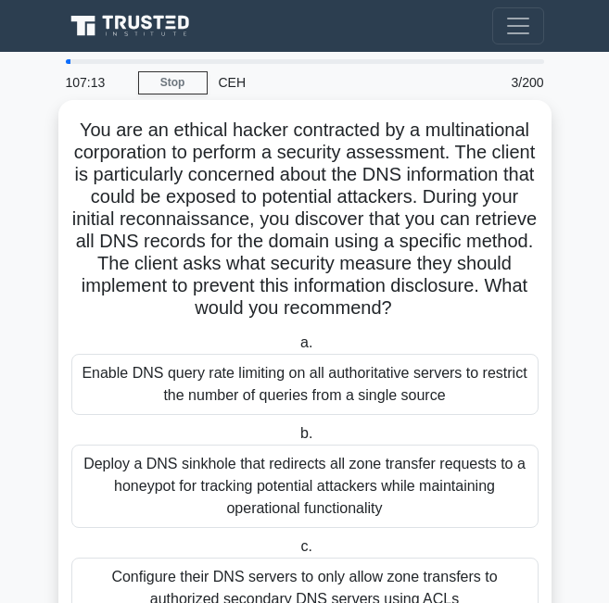
drag, startPoint x: 76, startPoint y: 119, endPoint x: 533, endPoint y: 338, distance: 506.3
click at [533, 320] on h5 "You are an ethical hacker contracted by a multinational corporation to perform …" at bounding box center [304, 220] width 471 height 202
drag, startPoint x: 533, startPoint y: 338, endPoint x: 350, endPoint y: 215, distance: 220.2
copy h5 "You are an ethical hacker contracted by a multinational corporation to perform …"
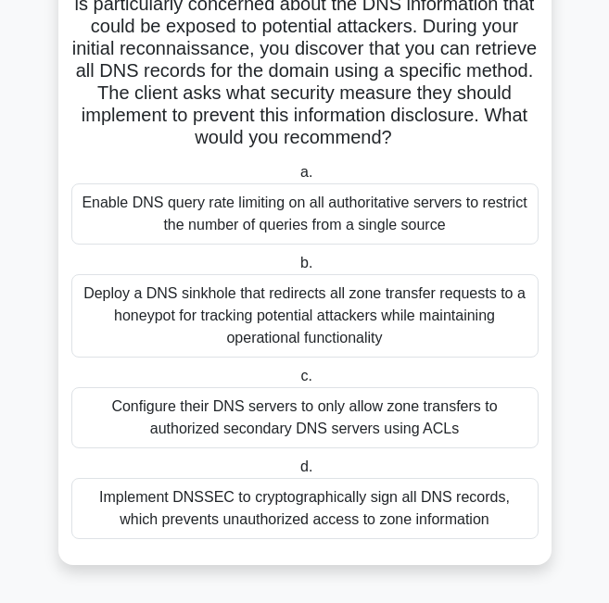
scroll to position [194, 0]
drag, startPoint x: 83, startPoint y: 203, endPoint x: 479, endPoint y: 536, distance: 517.3
click at [479, 536] on div "a. Enable DNS query rate limiting on all authoritative servers to restrict the …" at bounding box center [304, 349] width 489 height 385
copy div "Enable DNS query rate limiting on all authoritative servers to restrict the num…"
click at [347, 419] on div "Configure their DNS servers to only allow zone transfers to authorized secondar…" at bounding box center [304, 417] width 467 height 61
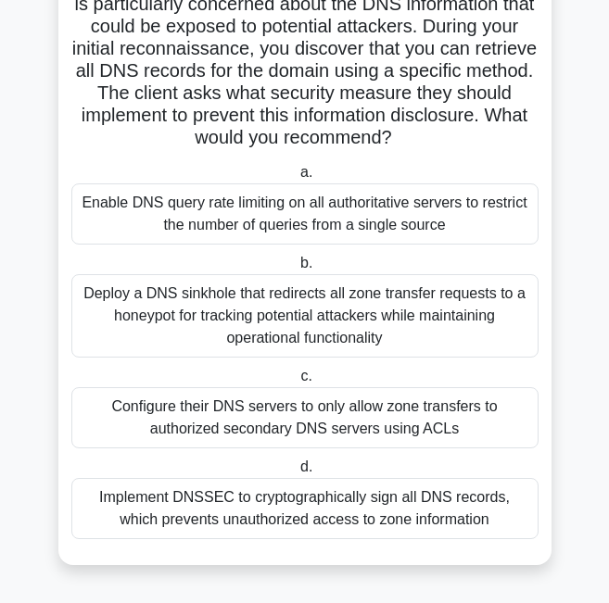
click at [296, 383] on input "c. Configure their DNS servers to only allow zone transfers to authorized secon…" at bounding box center [296, 376] width 0 height 12
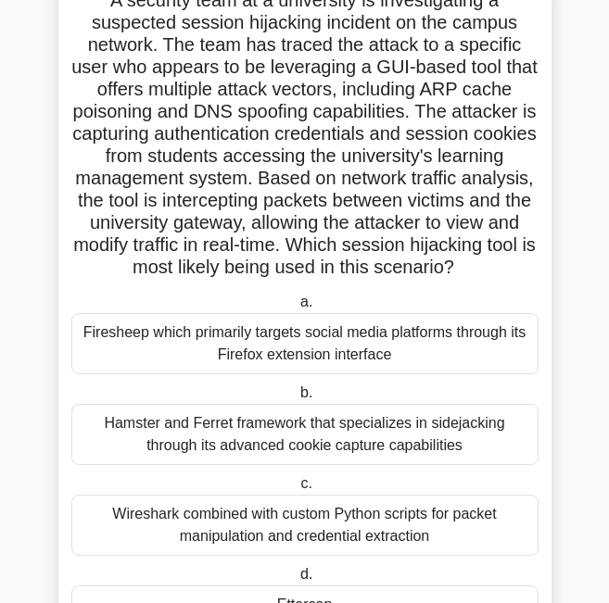
scroll to position [0, 0]
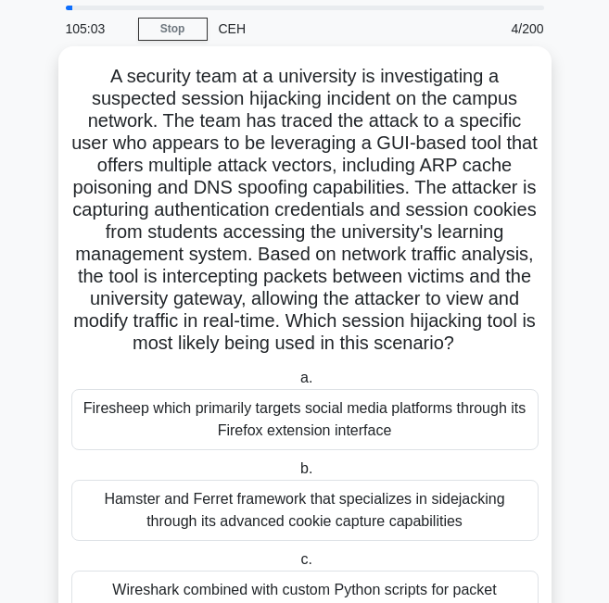
scroll to position [53, 0]
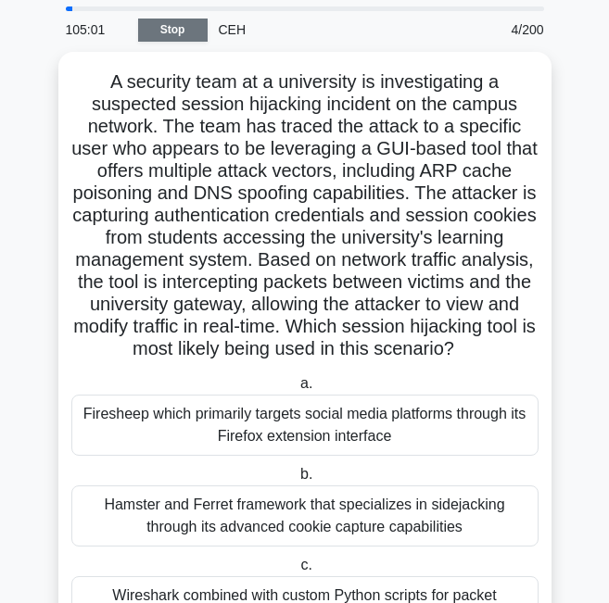
click at [166, 31] on link "Stop" at bounding box center [172, 30] width 69 height 23
